Goal: Find specific page/section: Find specific page/section

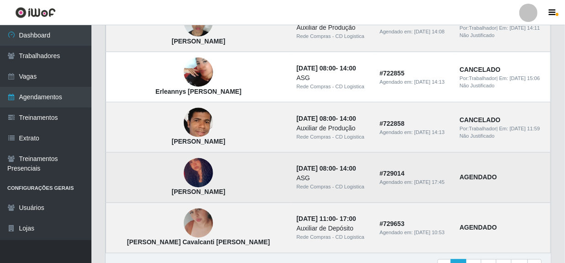
scroll to position [665, 0]
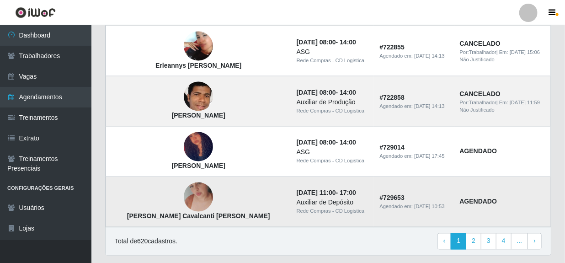
click at [184, 199] on img at bounding box center [198, 197] width 29 height 52
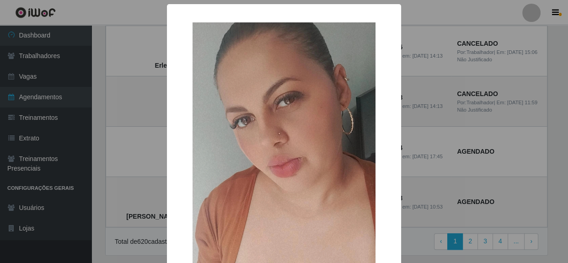
click at [432, 198] on div "× [PERSON_NAME] [PERSON_NAME] OK Cancel" at bounding box center [284, 131] width 568 height 263
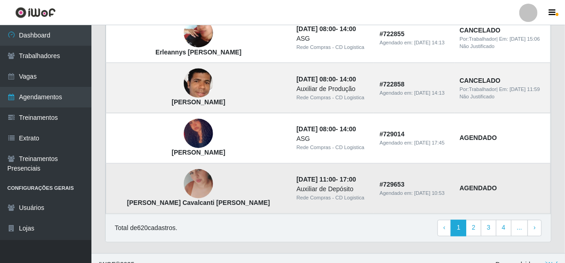
scroll to position [690, 0]
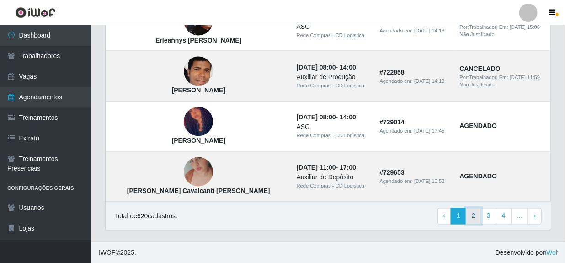
click at [481, 217] on link "2" at bounding box center [474, 216] width 16 height 16
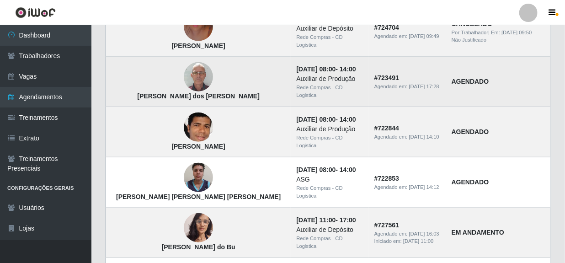
scroll to position [374, 0]
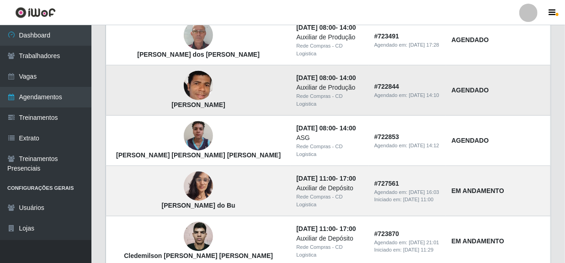
click at [184, 85] on img at bounding box center [198, 86] width 29 height 42
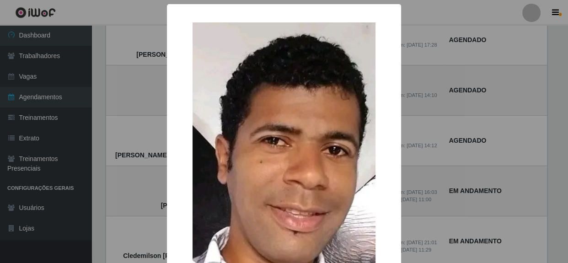
click at [443, 109] on div "× Eliel Manoel de Santana OK Cancel" at bounding box center [284, 131] width 568 height 263
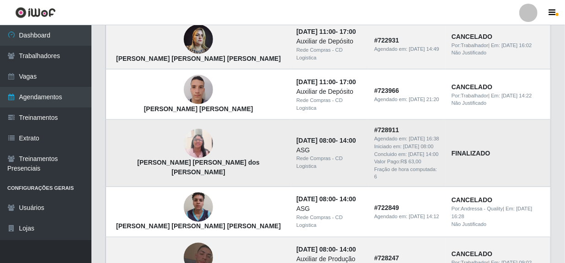
scroll to position [699, 0]
